Goal: Navigation & Orientation: Find specific page/section

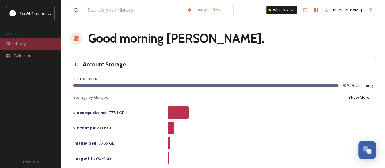
click at [18, 41] on span "Library" at bounding box center [19, 44] width 12 height 6
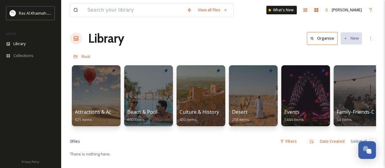
click at [349, 60] on div "Root" at bounding box center [223, 56] width 306 height 12
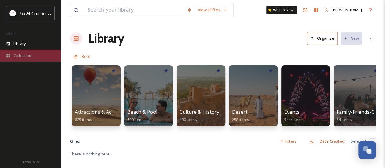
click at [12, 54] on div "Collections" at bounding box center [30, 56] width 61 height 12
